Goal: Task Accomplishment & Management: Manage account settings

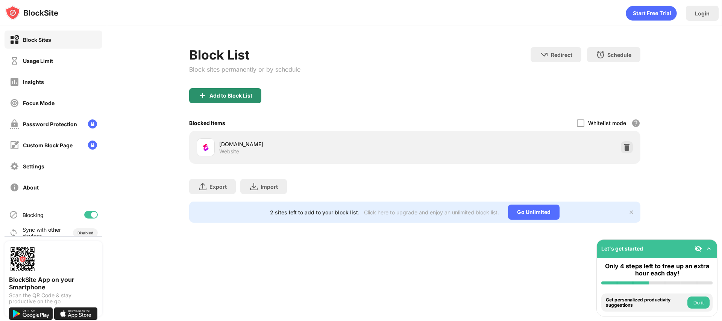
click at [250, 89] on div "Add to Block List" at bounding box center [225, 95] width 72 height 15
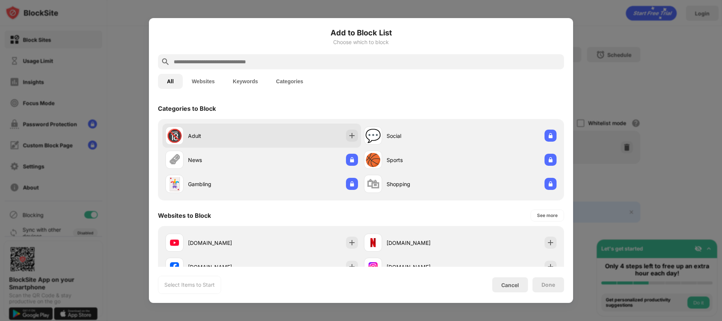
click at [272, 143] on div "🔞 Adult" at bounding box center [262, 135] width 199 height 24
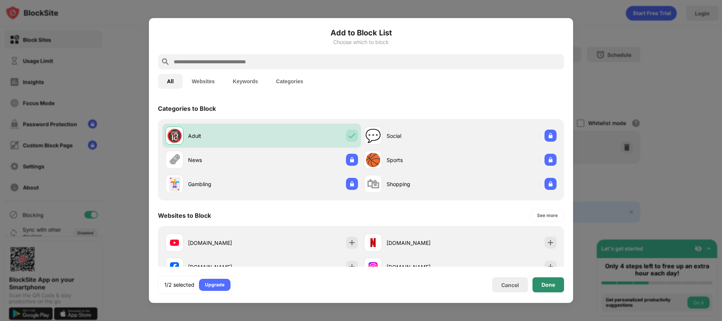
click at [557, 284] on div "Done" at bounding box center [549, 284] width 32 height 15
